Goal: Task Accomplishment & Management: Manage account settings

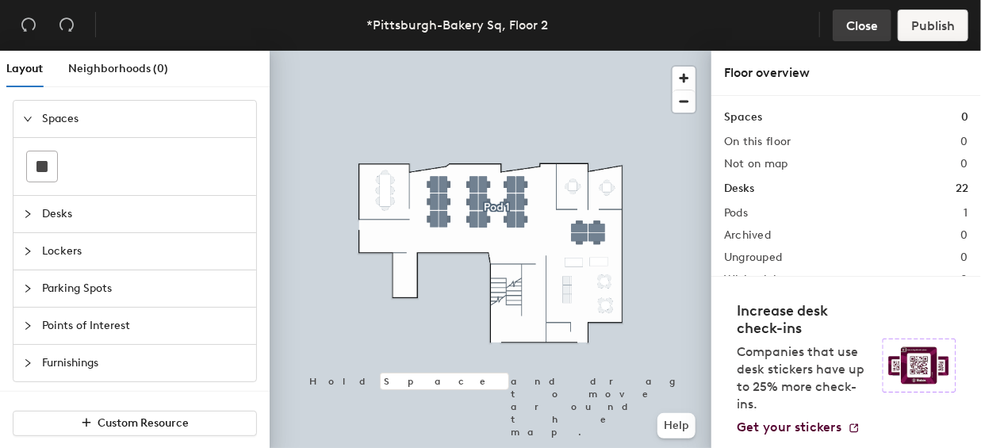
click at [858, 25] on span "Close" at bounding box center [862, 25] width 32 height 15
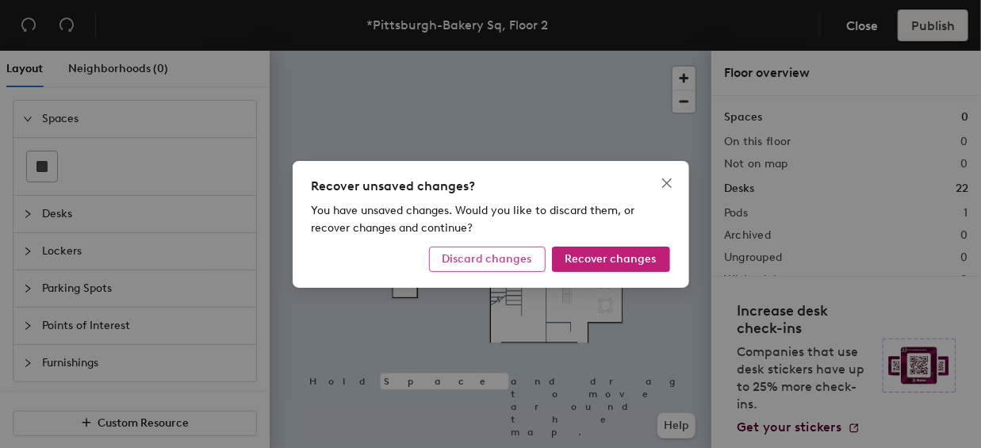
click at [524, 254] on span "Discard changes" at bounding box center [488, 258] width 90 height 13
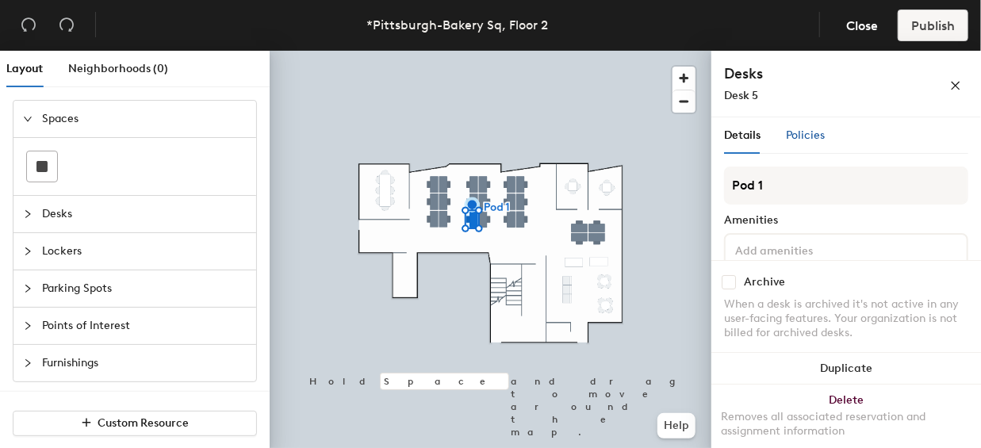
click at [809, 136] on span "Policies" at bounding box center [805, 135] width 39 height 13
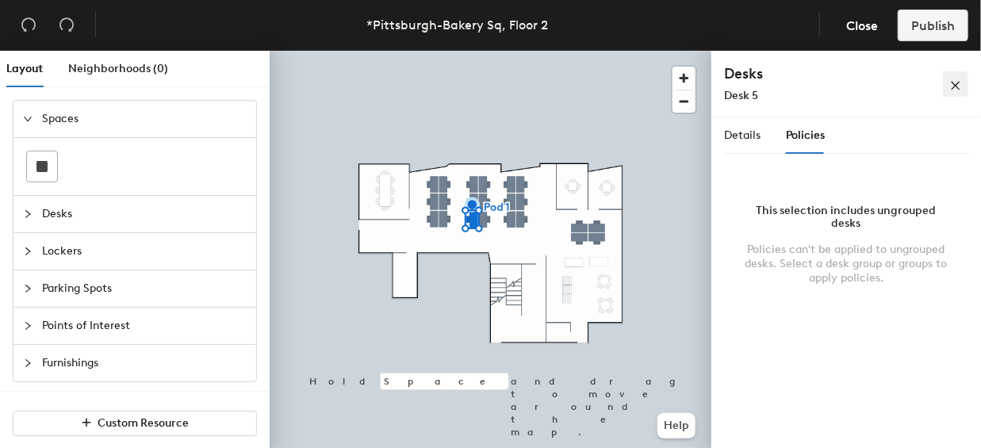
click at [954, 83] on icon "close" at bounding box center [955, 85] width 11 height 11
